Goal: Task Accomplishment & Management: Manage account settings

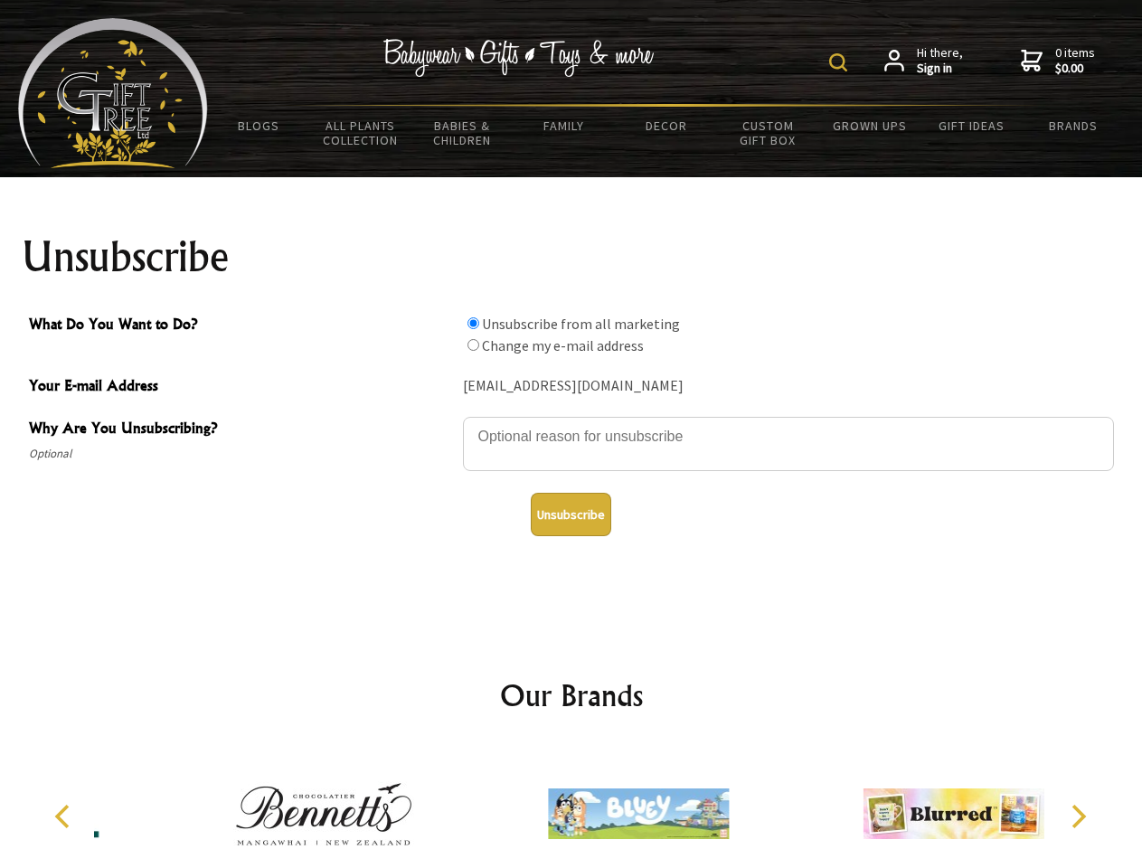
click at [841, 62] on img at bounding box center [838, 62] width 18 height 18
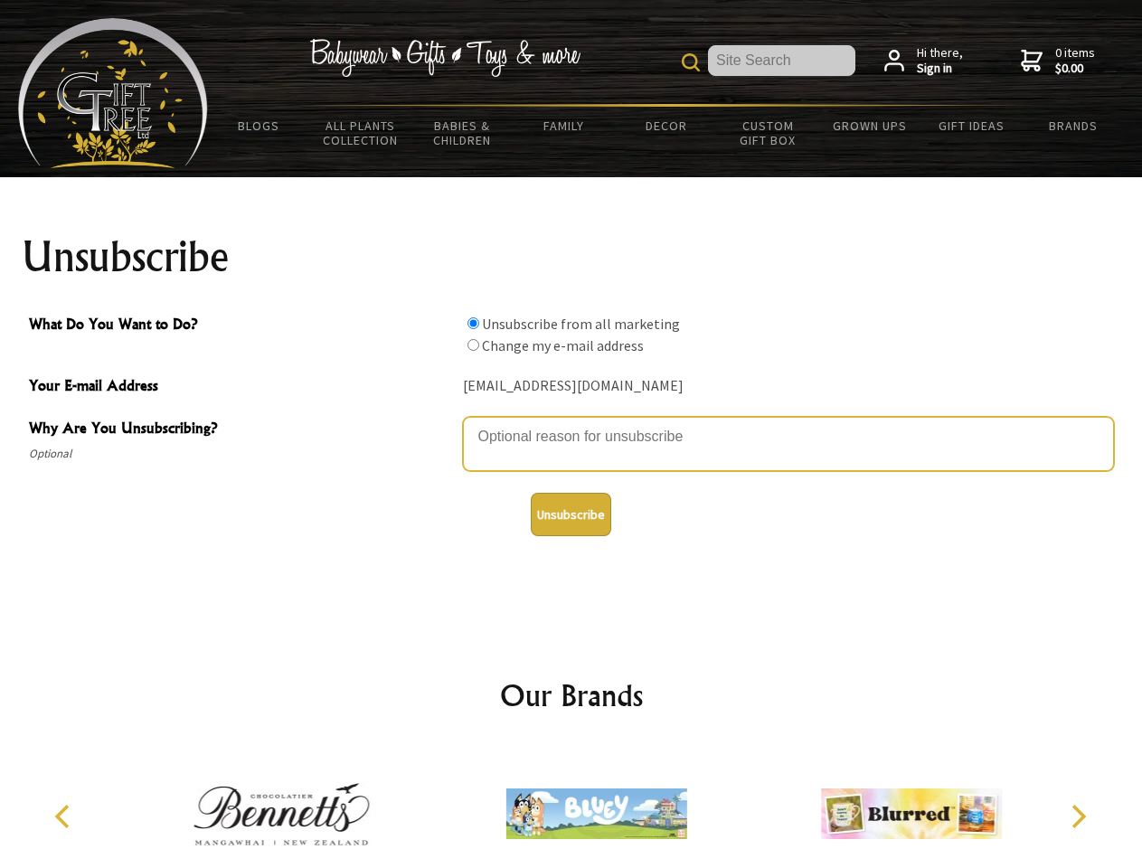
click at [572, 423] on textarea "Why Are You Unsubscribing?" at bounding box center [788, 444] width 651 height 54
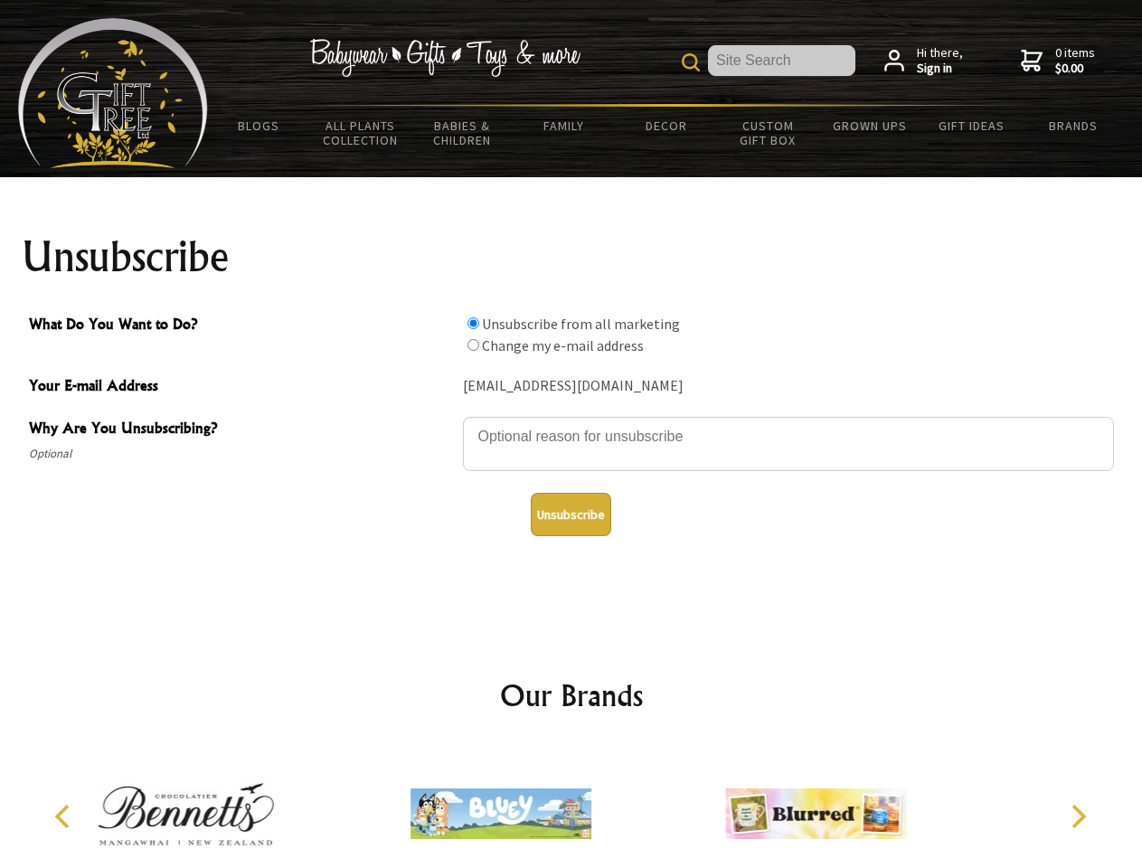
click at [473, 323] on input "What Do You Want to Do?" at bounding box center [474, 323] width 12 height 12
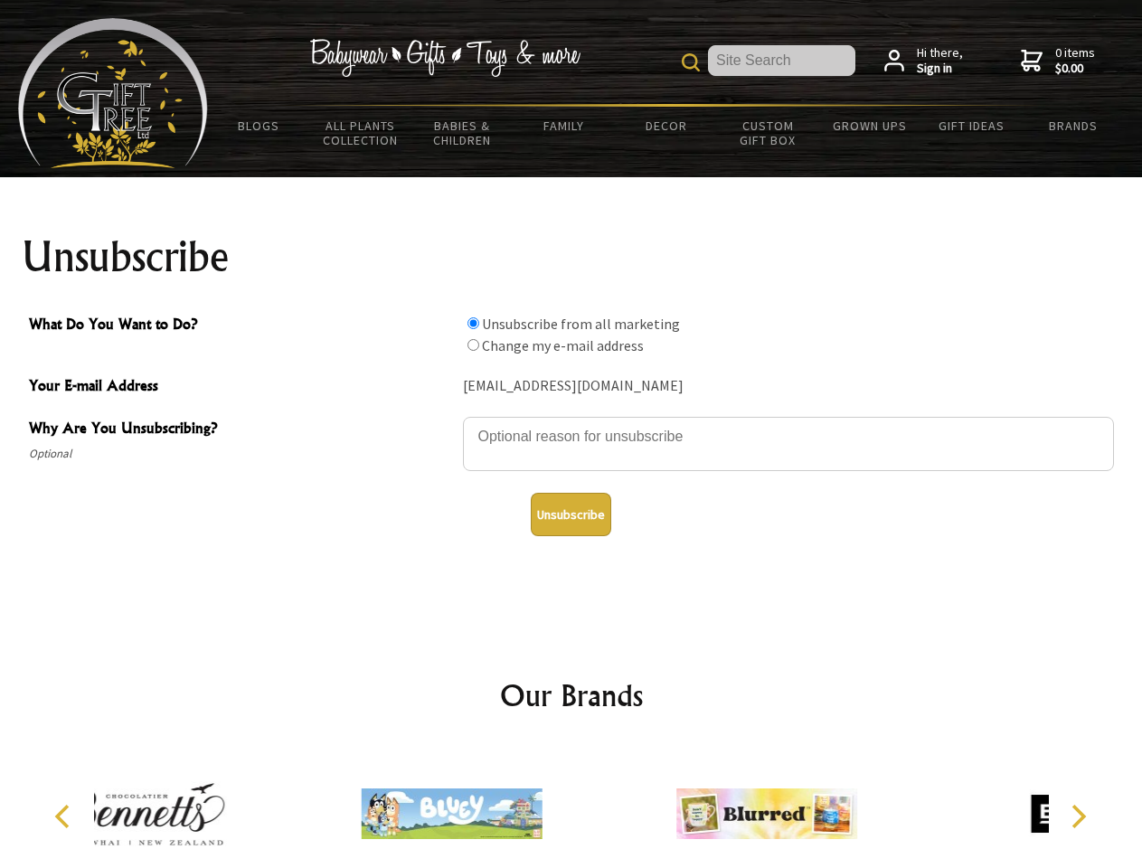
click at [473, 345] on input "What Do You Want to Do?" at bounding box center [474, 345] width 12 height 12
radio input "true"
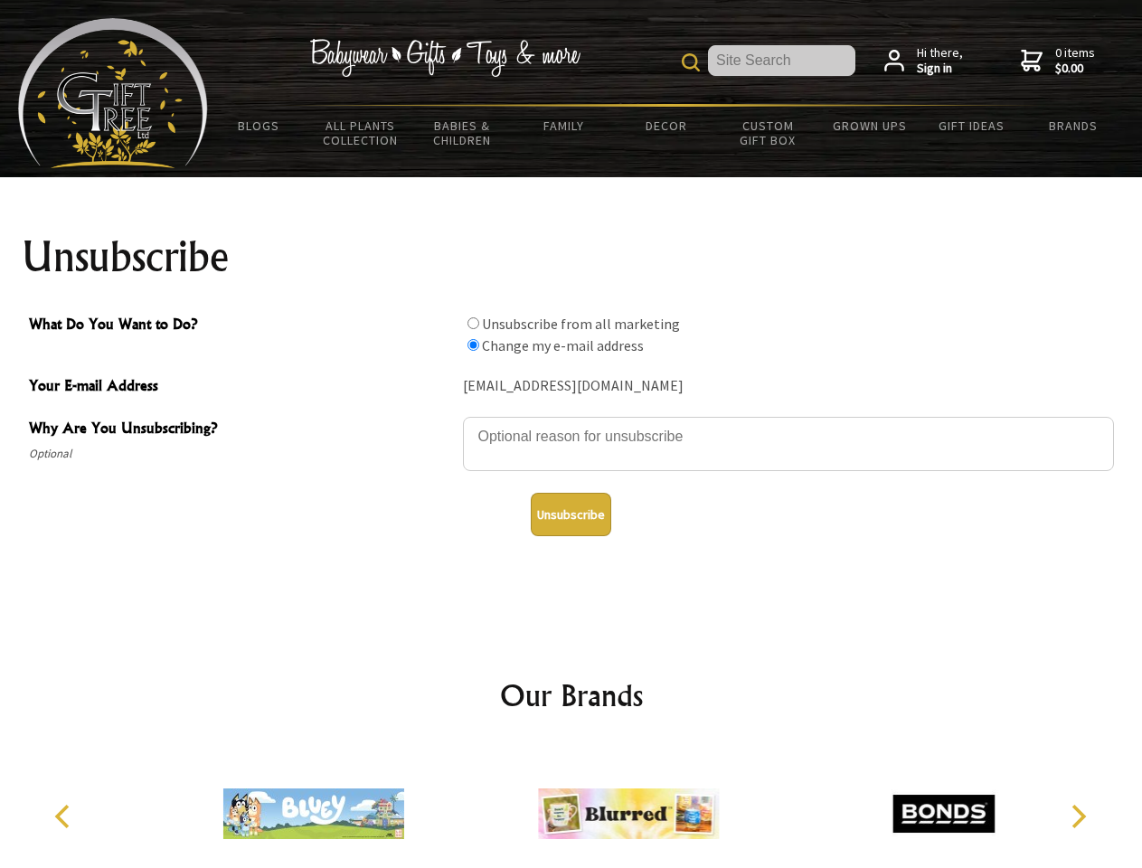
click at [571, 515] on button "Unsubscribe" at bounding box center [571, 514] width 80 height 43
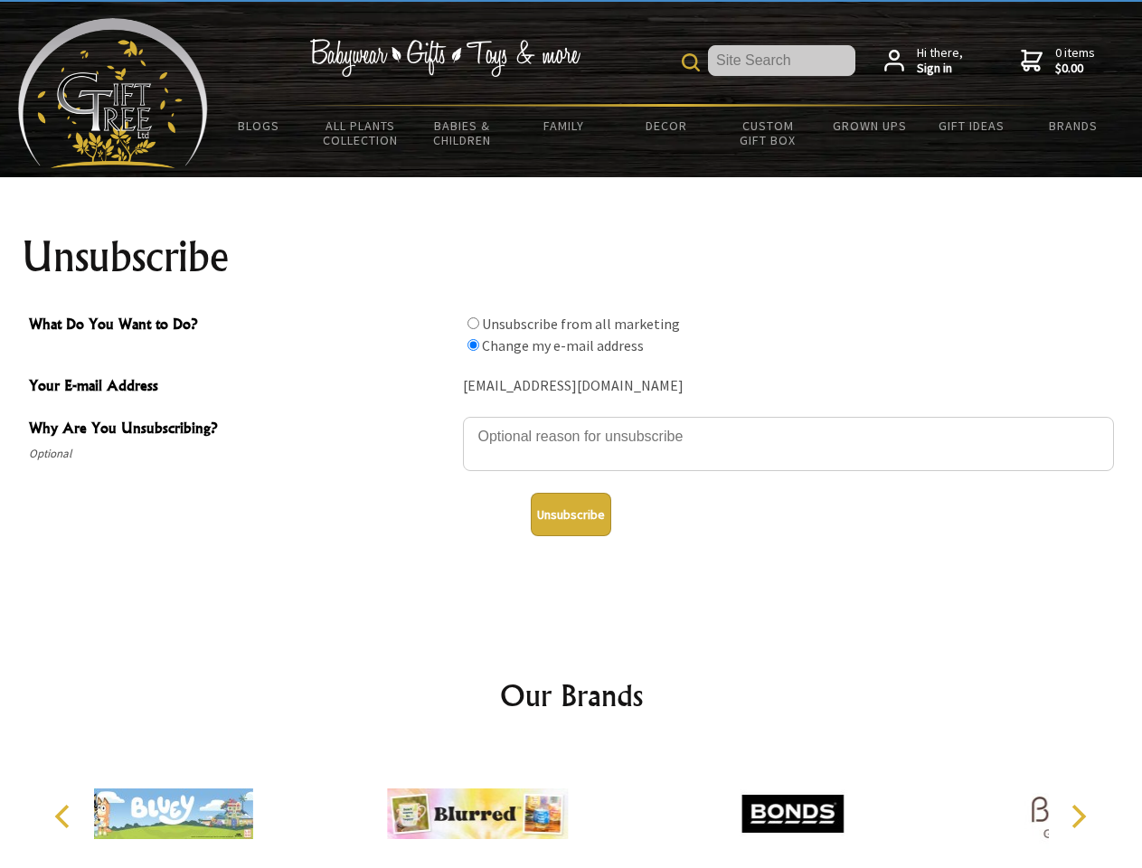
click at [572, 807] on div at bounding box center [477, 816] width 315 height 141
click at [65, 817] on icon "Previous" at bounding box center [64, 817] width 24 height 24
click at [1078, 817] on icon "Next" at bounding box center [1077, 817] width 24 height 24
